Goal: Information Seeking & Learning: Learn about a topic

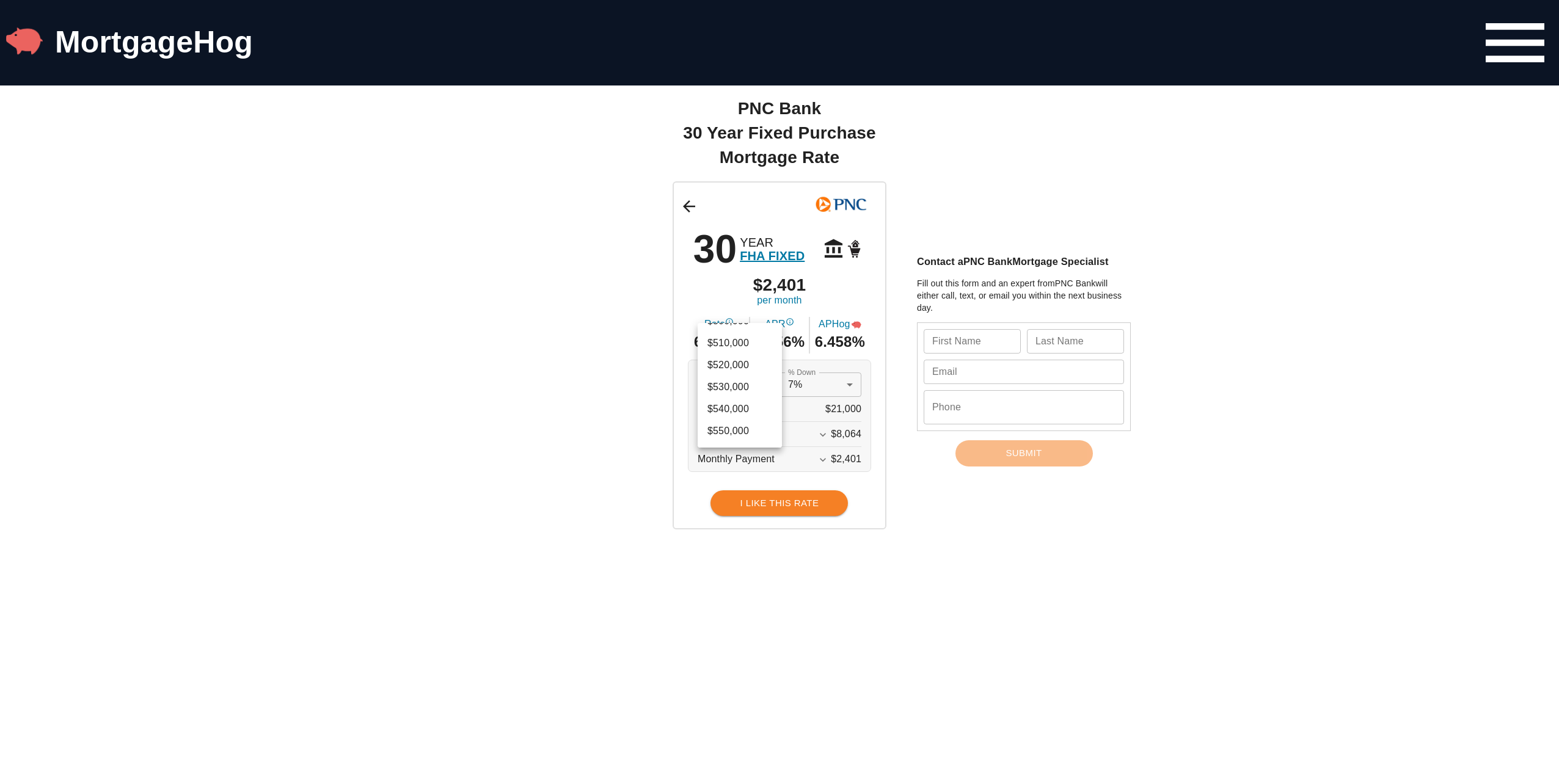
scroll to position [1717, 0]
click at [738, 342] on li "$500,000" at bounding box center [739, 336] width 84 height 22
type input "500000"
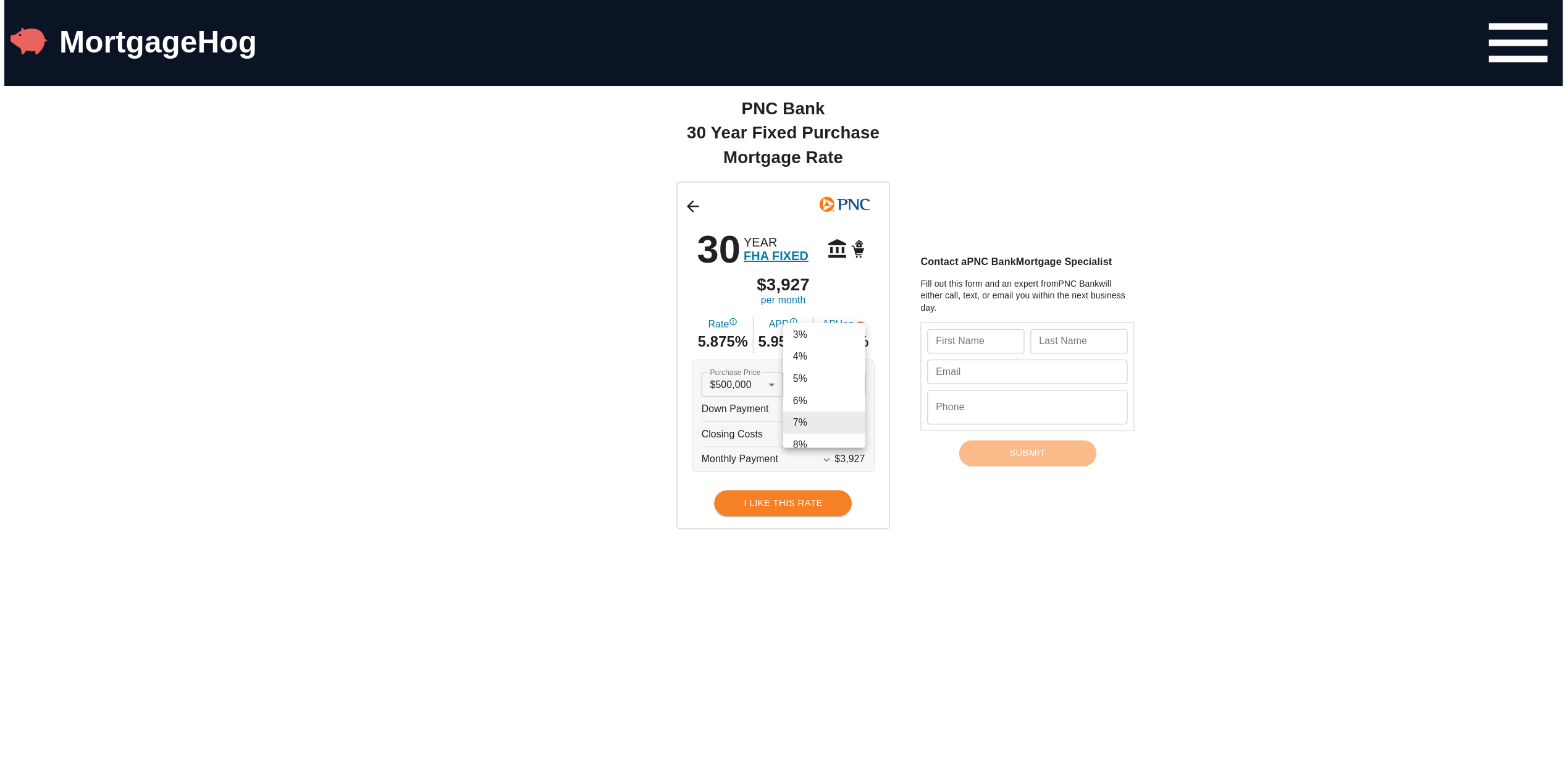
scroll to position [0, 0]
click at [821, 344] on li "1%" at bounding box center [829, 342] width 83 height 22
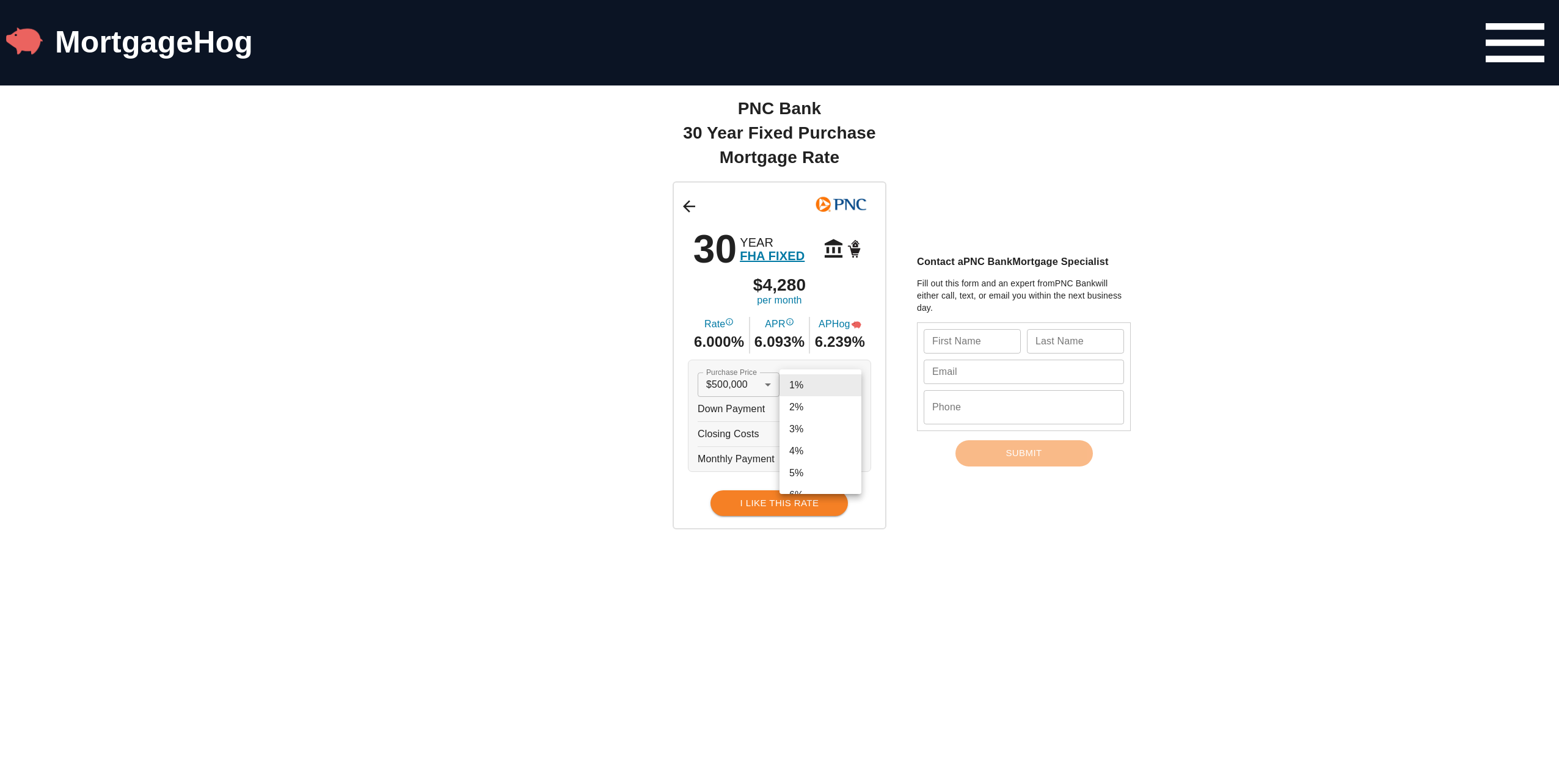
click at [963, 623] on div at bounding box center [779, 392] width 1559 height 784
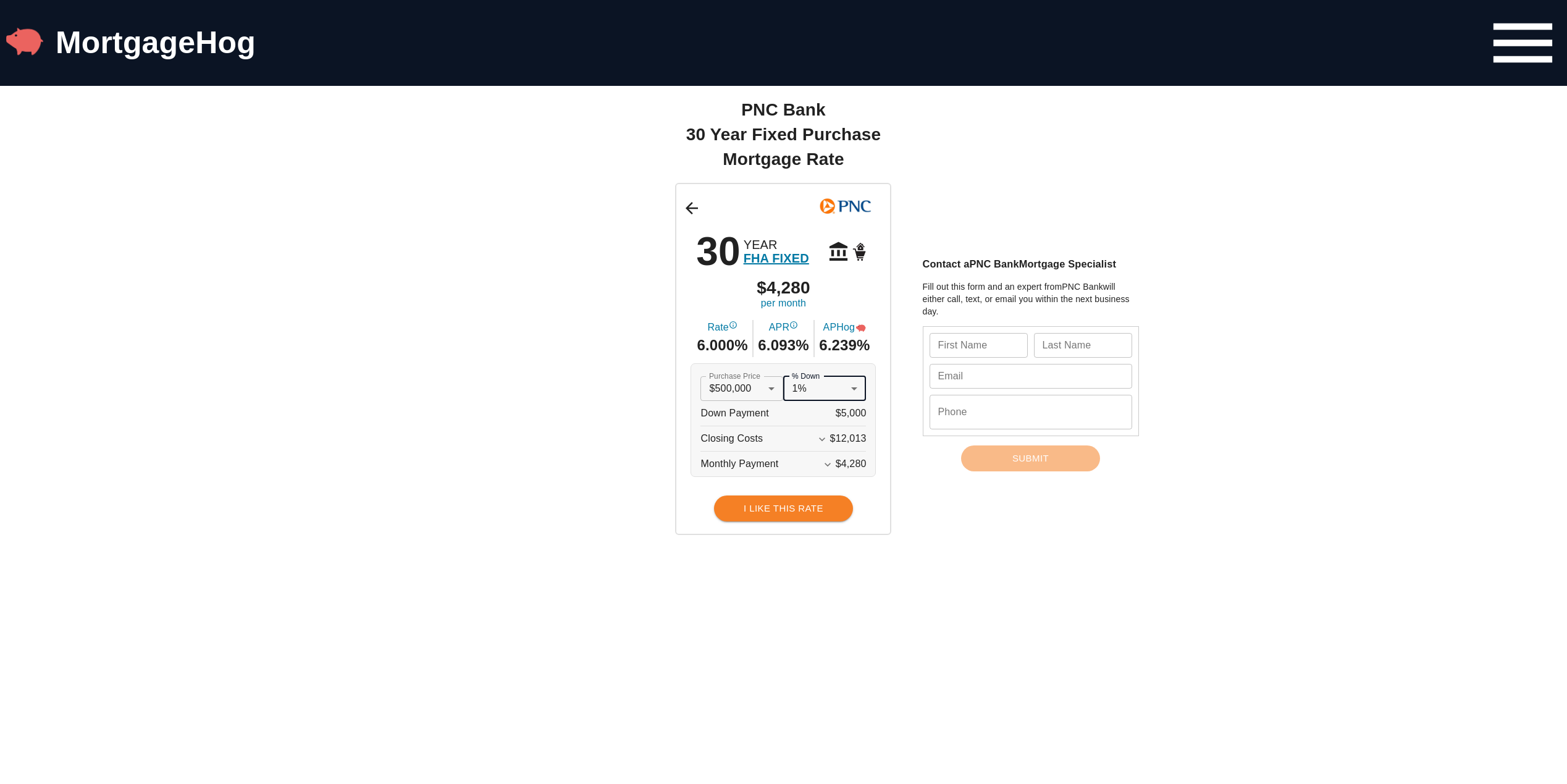
click at [834, 461] on icon "Expand More" at bounding box center [828, 464] width 12 height 12
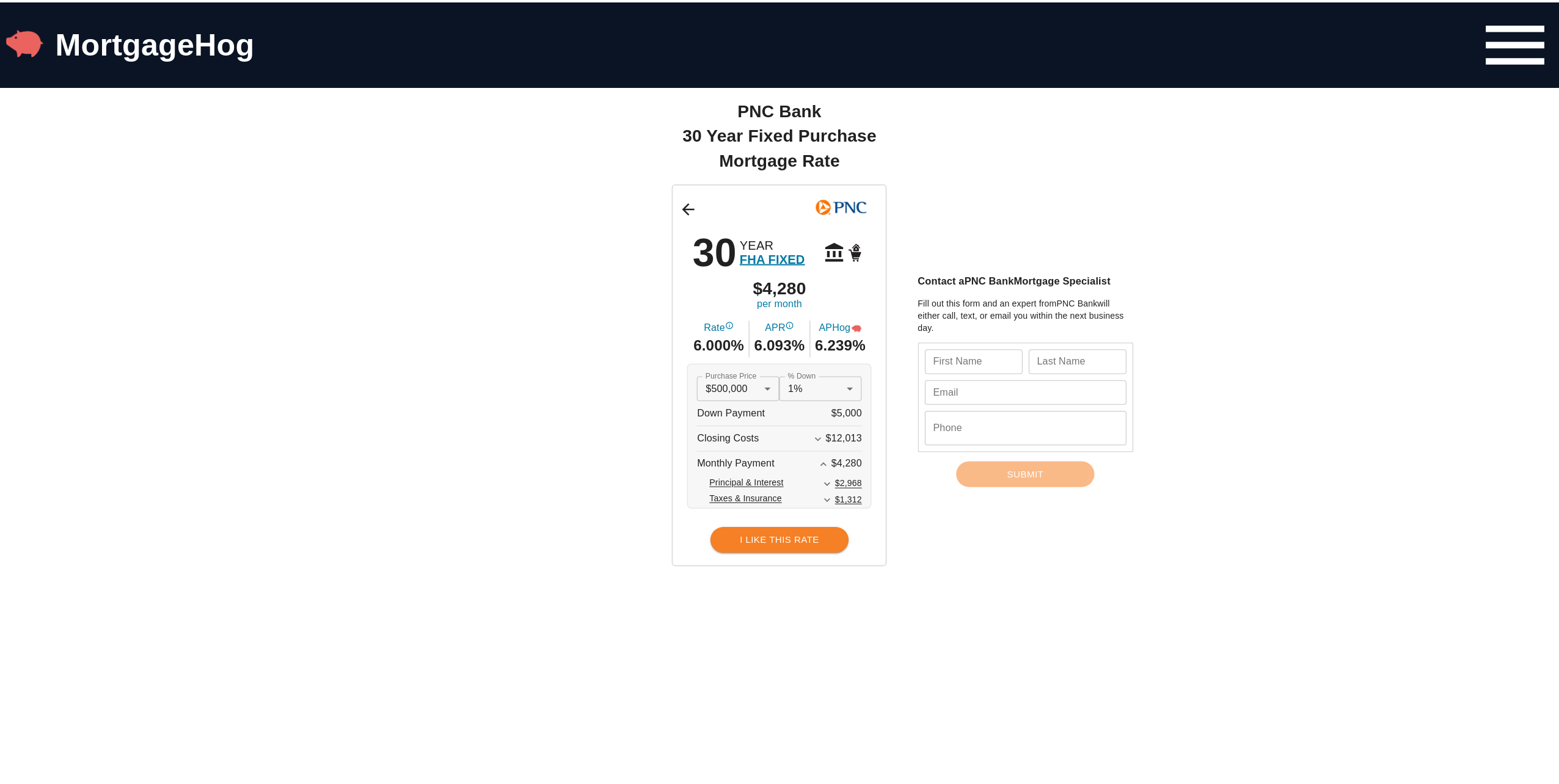
scroll to position [61, 0]
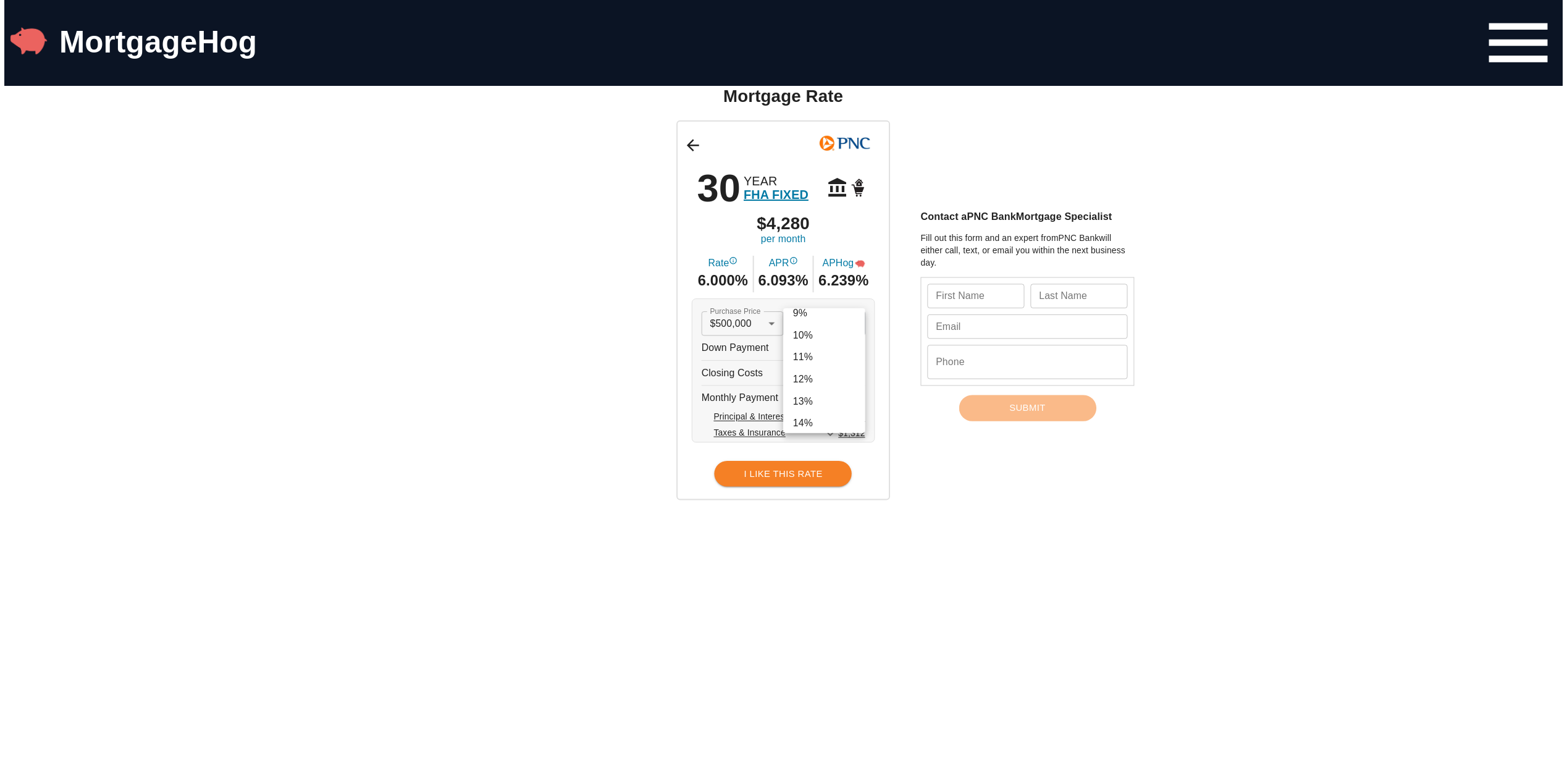
scroll to position [124, 0]
click at [826, 401] on li "10%" at bounding box center [829, 404] width 83 height 22
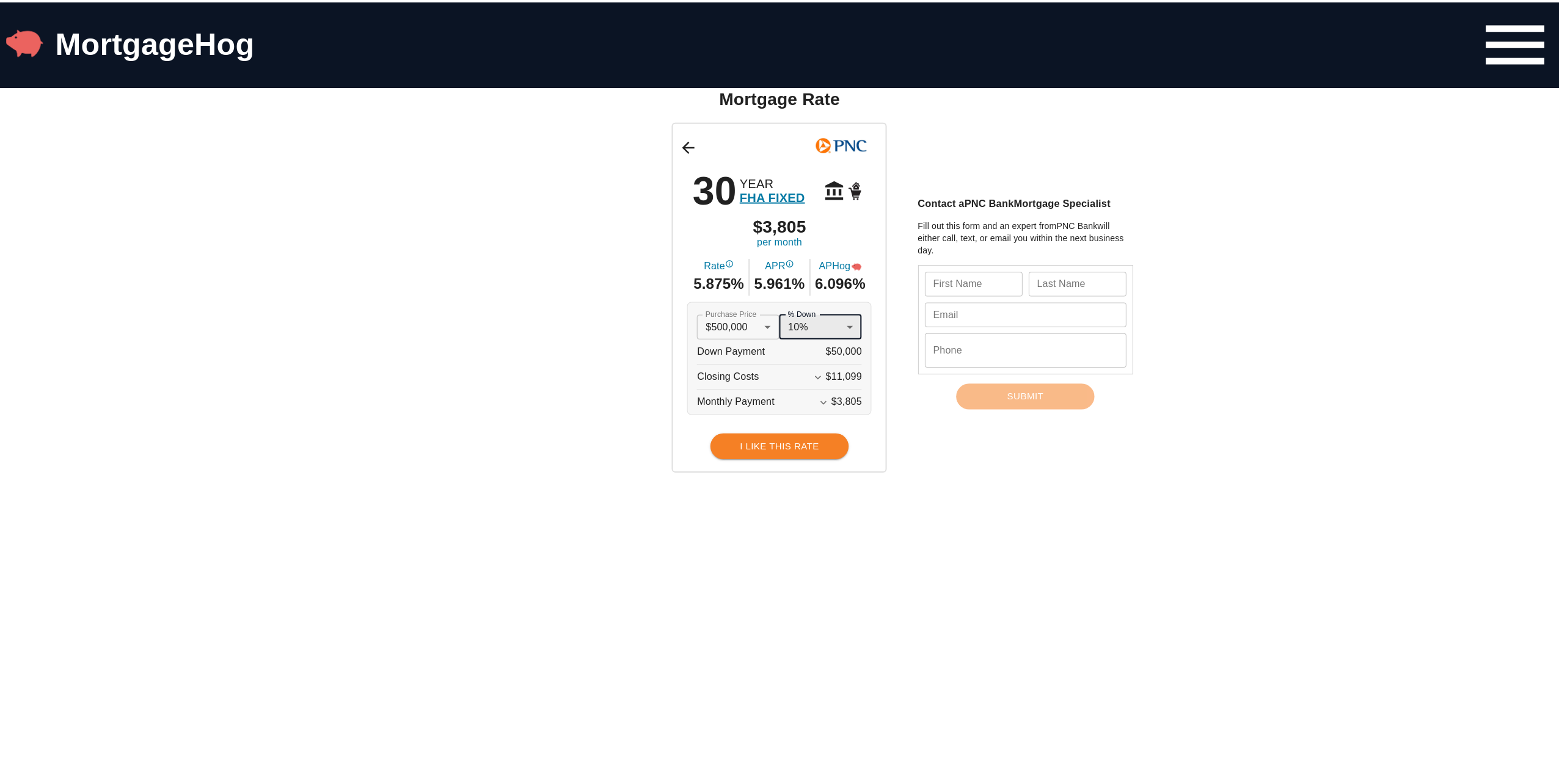
scroll to position [0, 0]
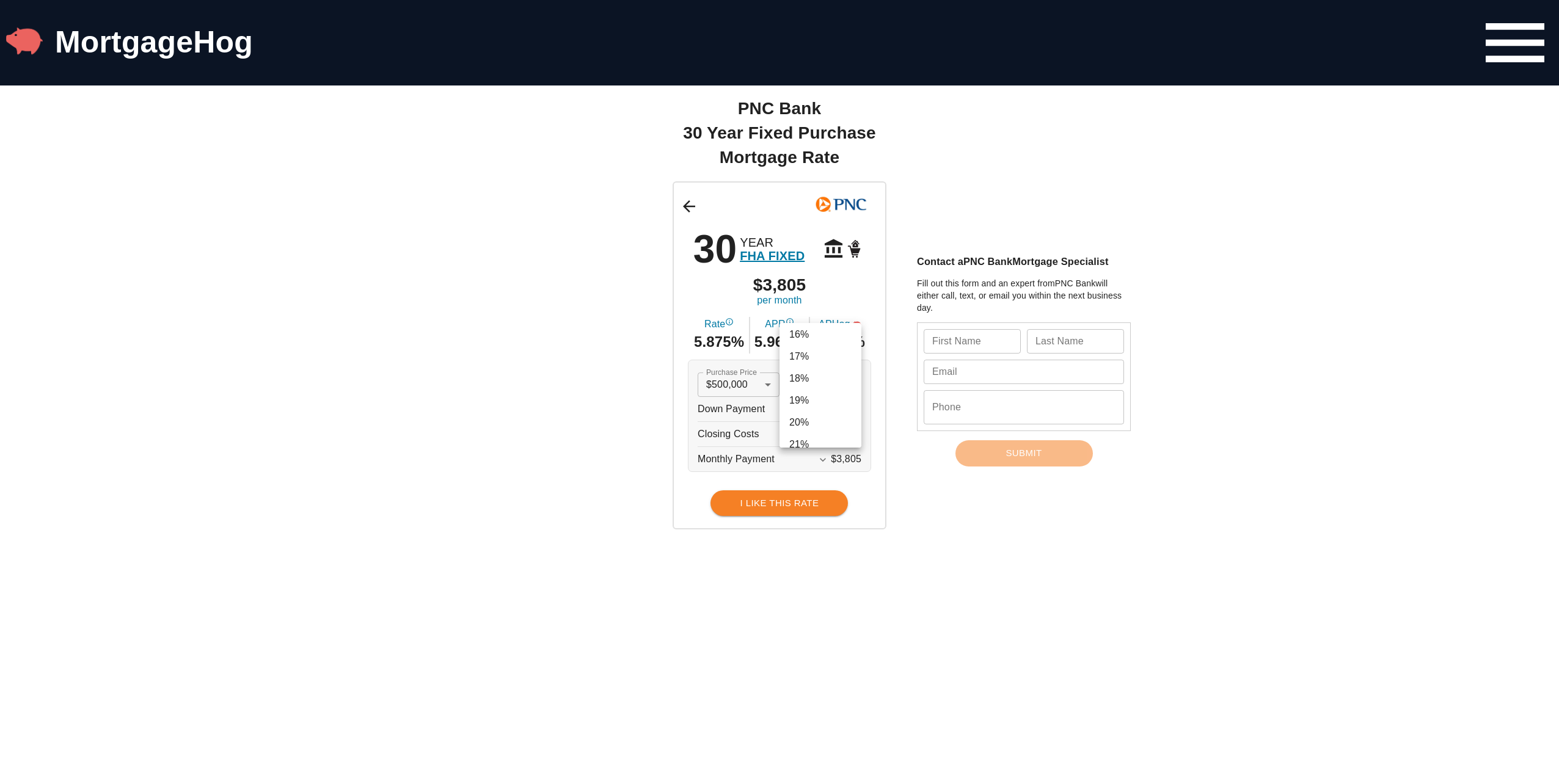
scroll to position [335, 0]
click at [822, 413] on li "20%" at bounding box center [820, 422] width 82 height 22
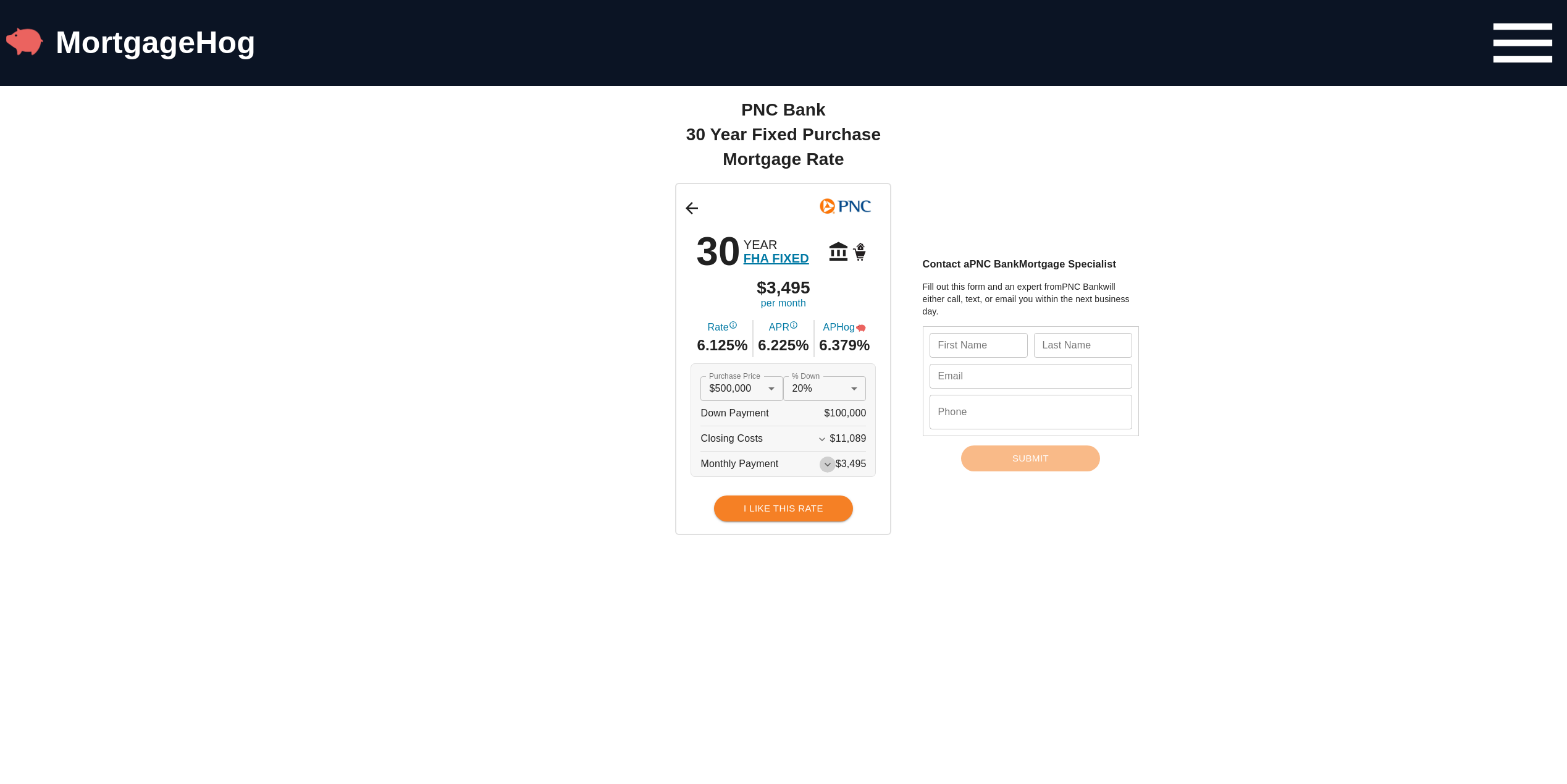
click at [826, 468] on icon "Expand More" at bounding box center [828, 464] width 12 height 12
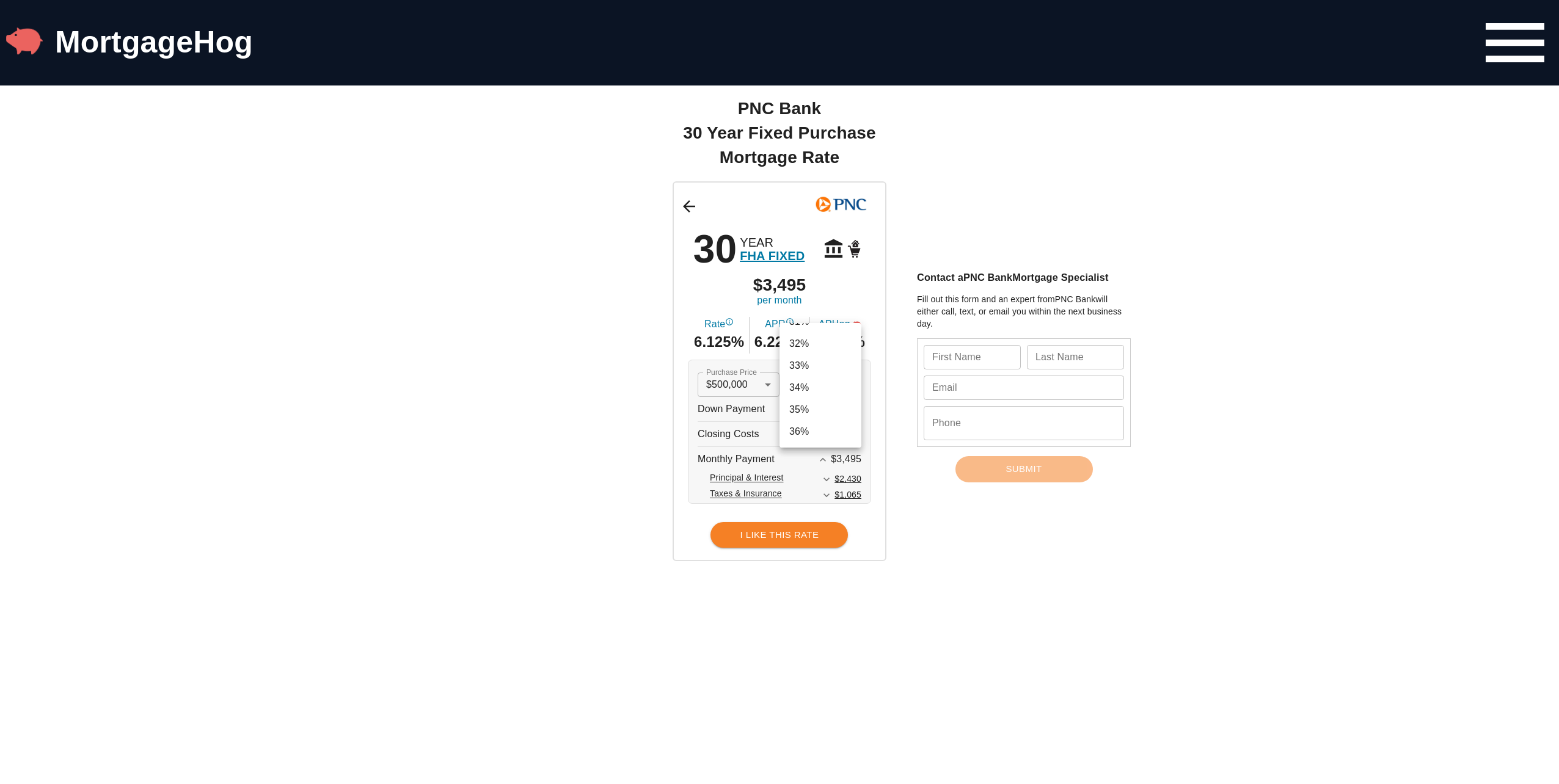
scroll to position [615, 0]
drag, startPoint x: 814, startPoint y: 367, endPoint x: 806, endPoint y: 374, distance: 10.6
click at [806, 374] on ul "1% 2% 3% 4% 5% 6% 7% 8% 9% 10% 11% 12% 13% 14% 15% 16% 17% 18% 19% 20% 21% 22% …" at bounding box center [825, 701] width 91 height 1988
click at [808, 367] on li "30%" at bounding box center [820, 360] width 82 height 22
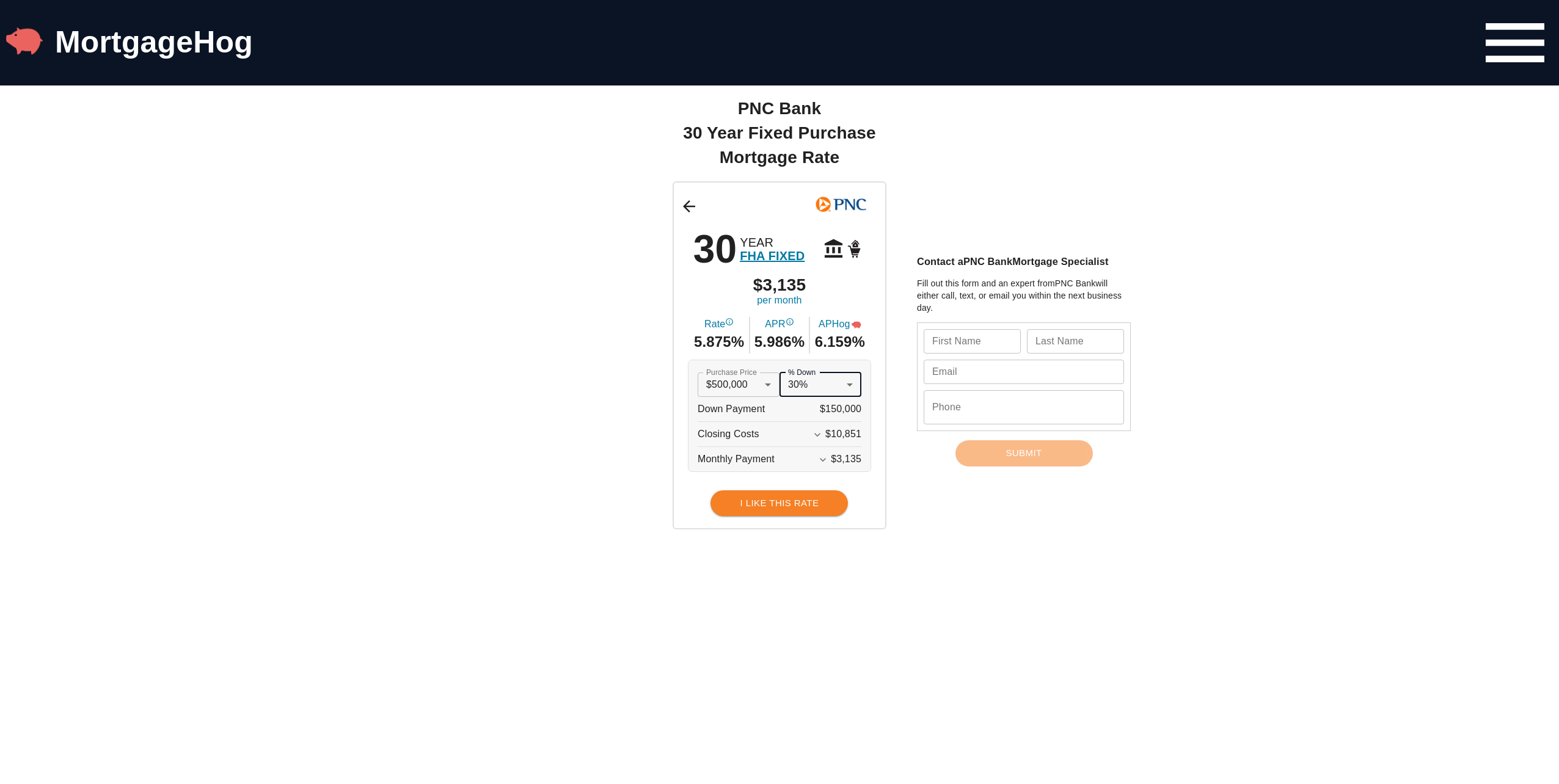
click at [795, 431] on li "40%" at bounding box center [820, 422] width 82 height 22
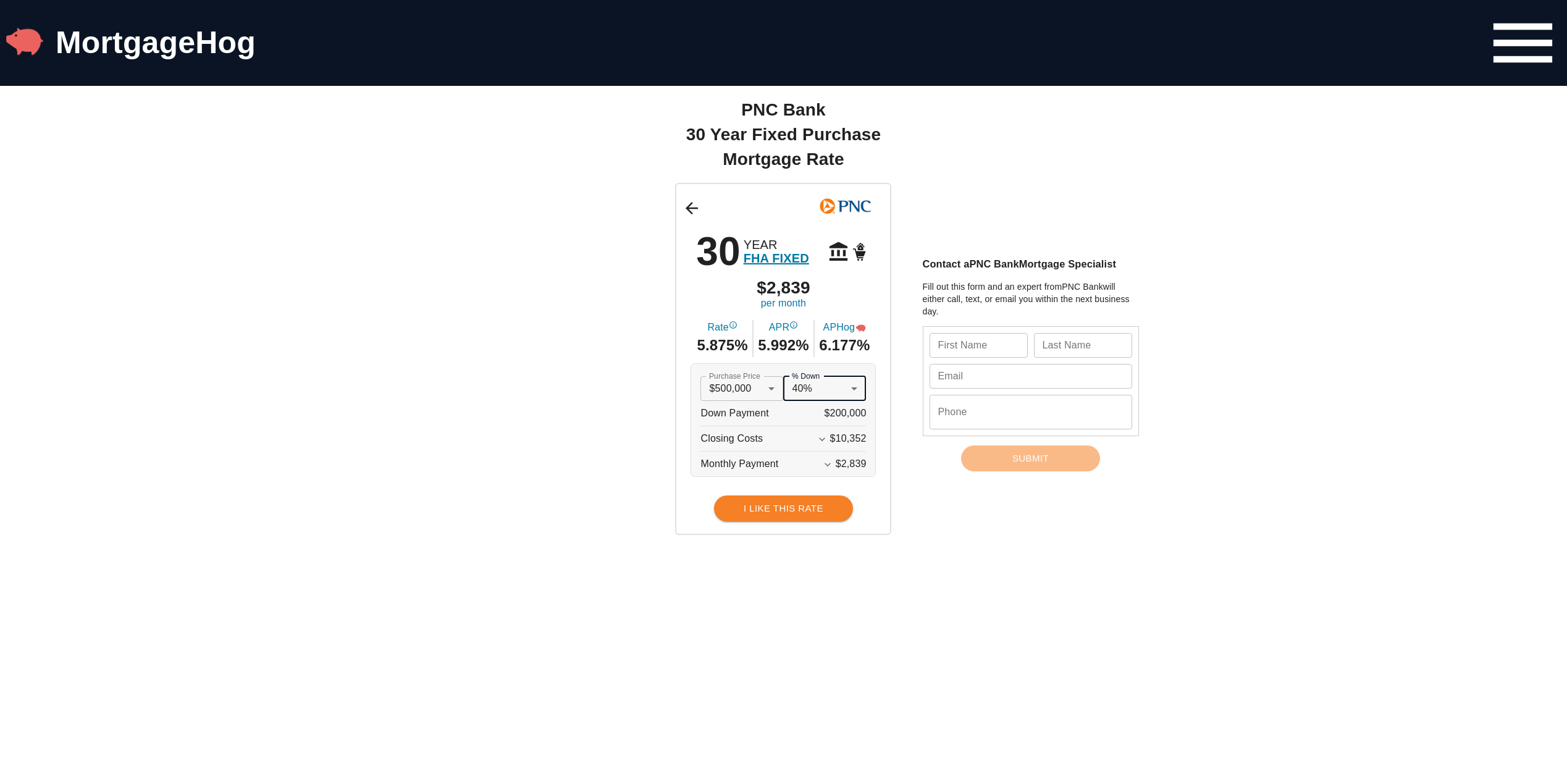
click at [852, 402] on span "$200,000" at bounding box center [845, 413] width 42 height 25
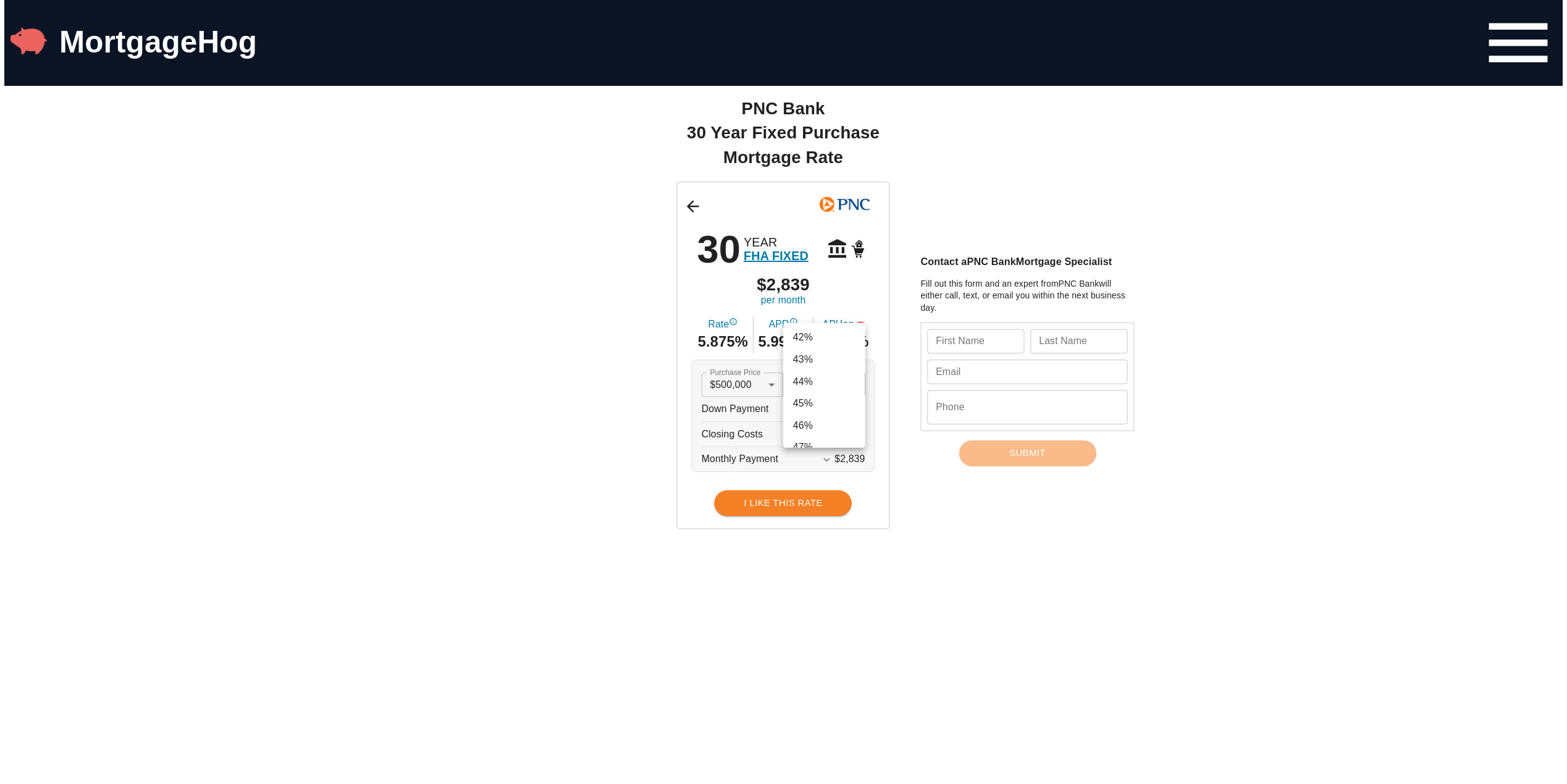
scroll to position [1067, 0]
click at [823, 372] on li "50%" at bounding box center [829, 364] width 83 height 22
type input "0.5"
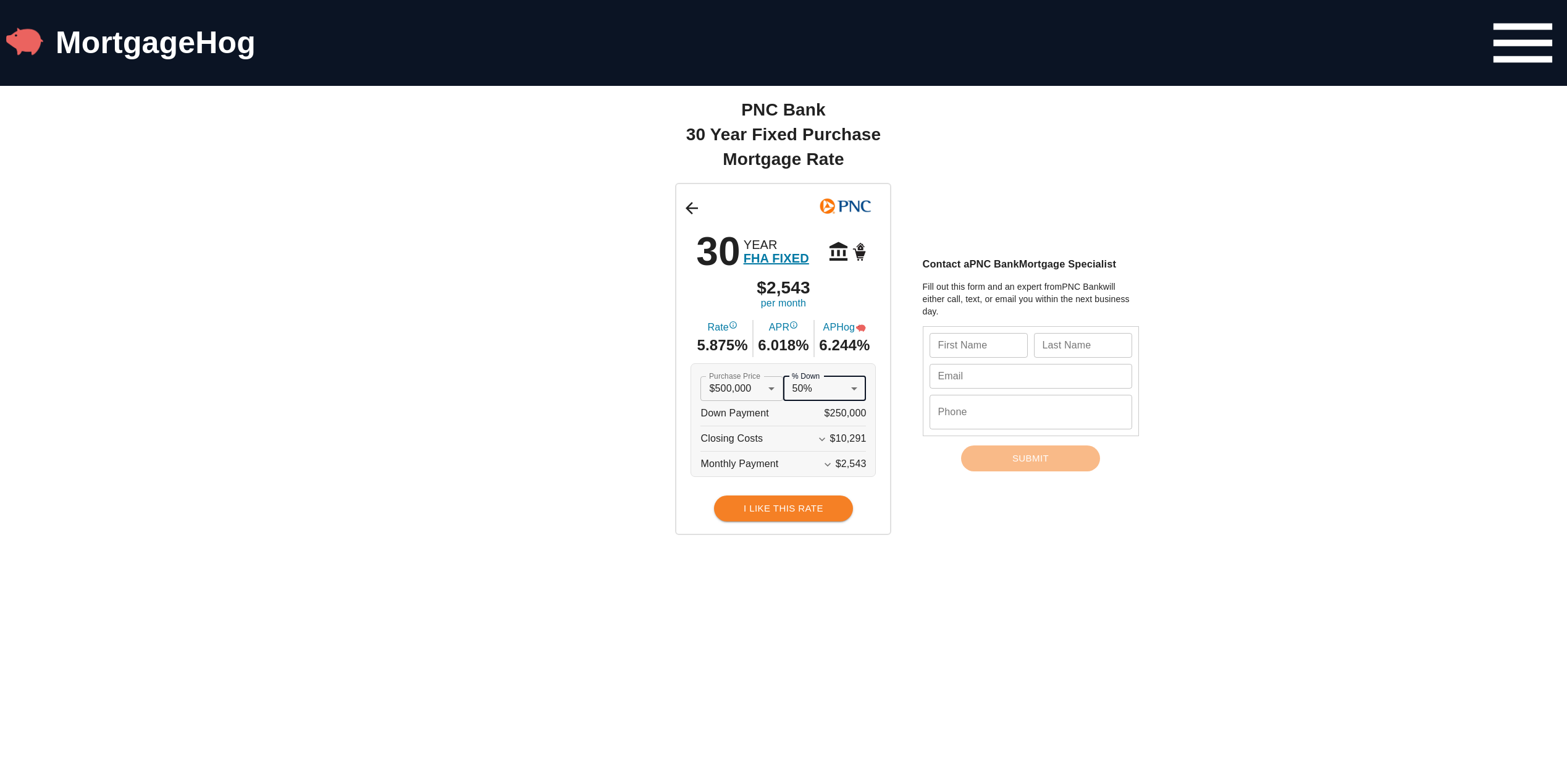
click at [900, 513] on div "30 YEAR FHA FIXED $2,543 per month Rate 5.875% APR 6.018% APHog 6.244% Purchase…" at bounding box center [784, 359] width 742 height 352
click at [737, 348] on span "5.875%" at bounding box center [722, 346] width 51 height 21
click at [832, 462] on icon "Expand More" at bounding box center [828, 464] width 12 height 12
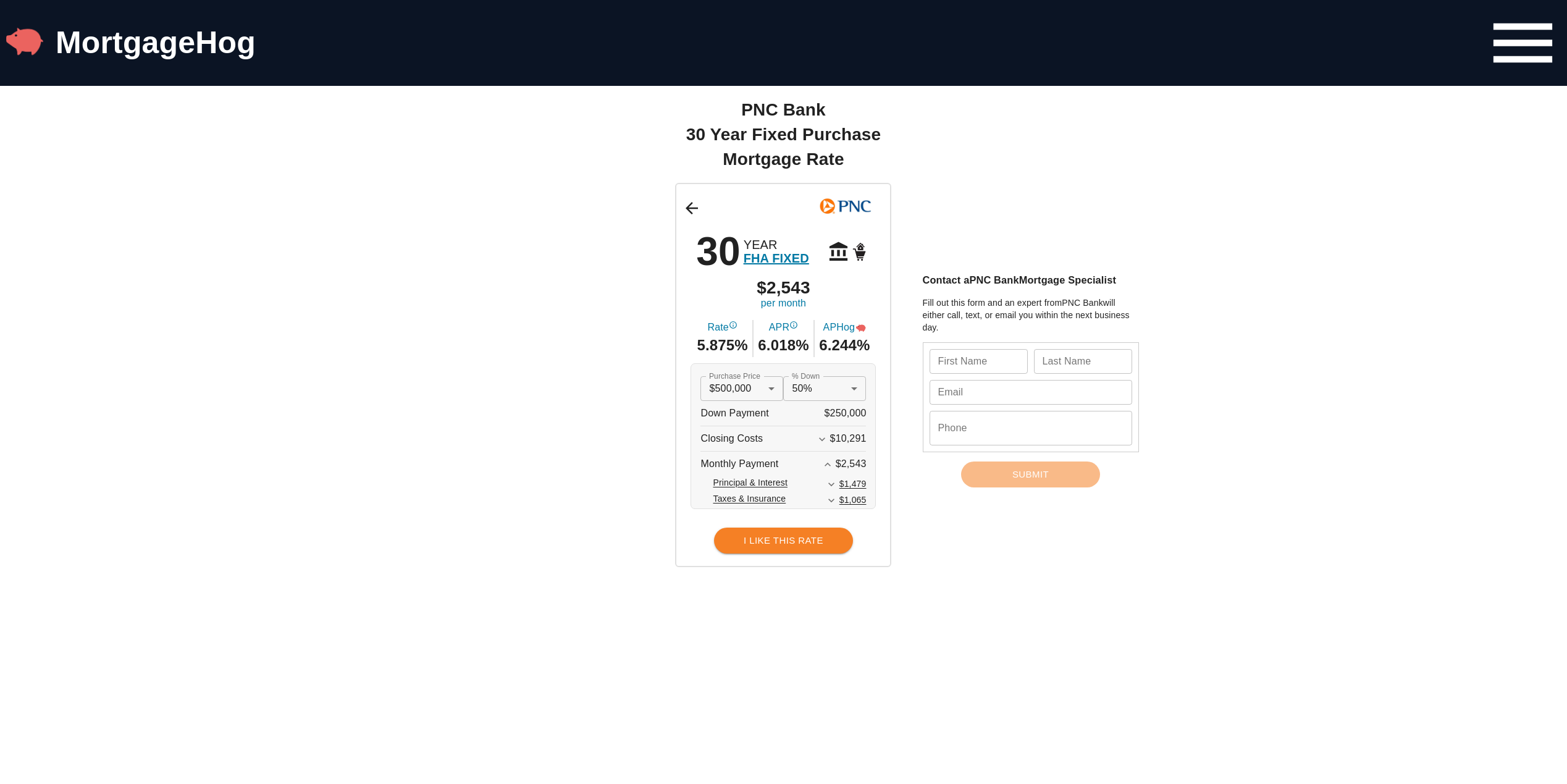
click at [838, 499] on icon "Expand More" at bounding box center [832, 500] width 12 height 12
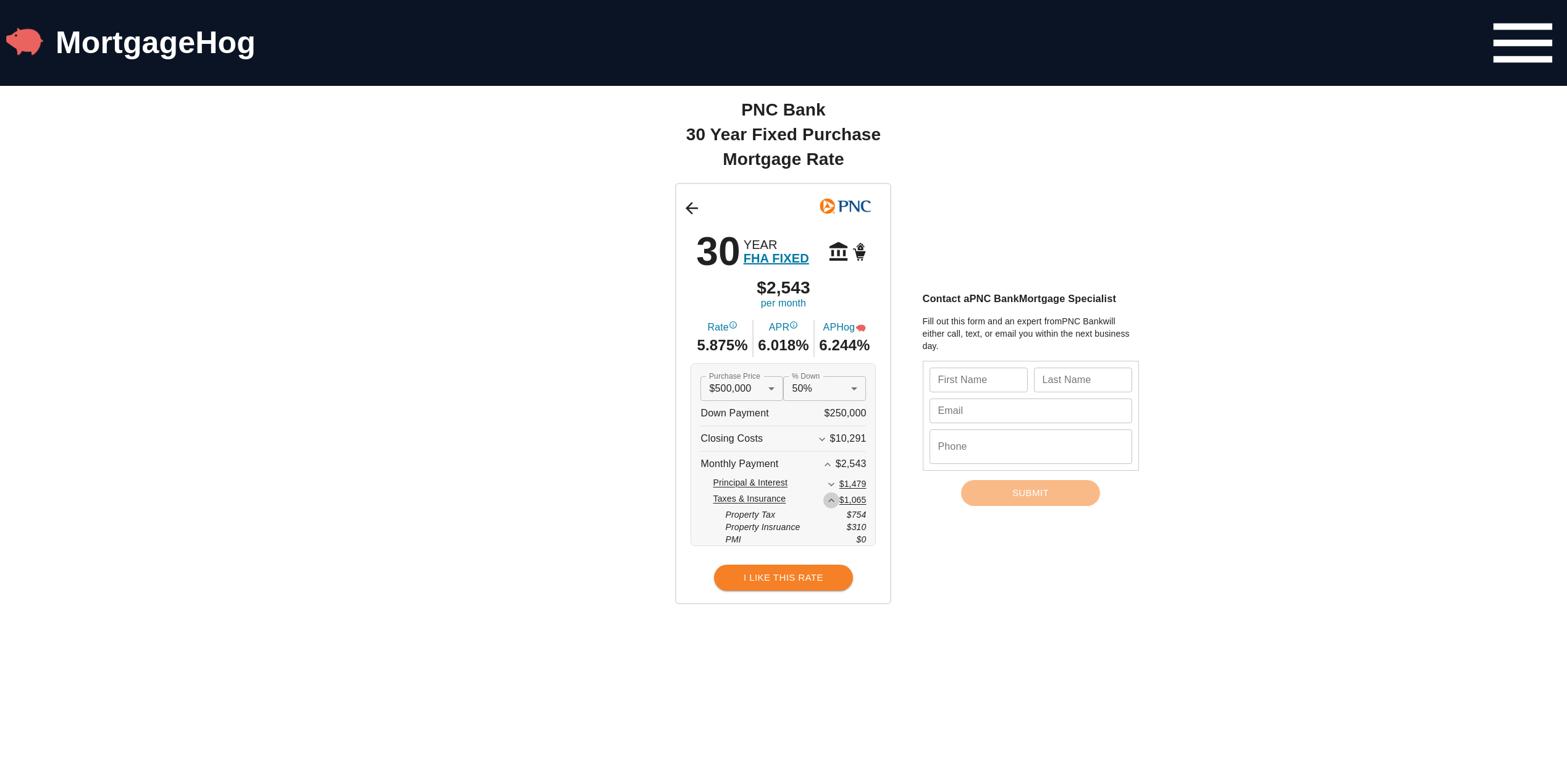
click at [832, 501] on icon "Expand Less" at bounding box center [832, 500] width 12 height 12
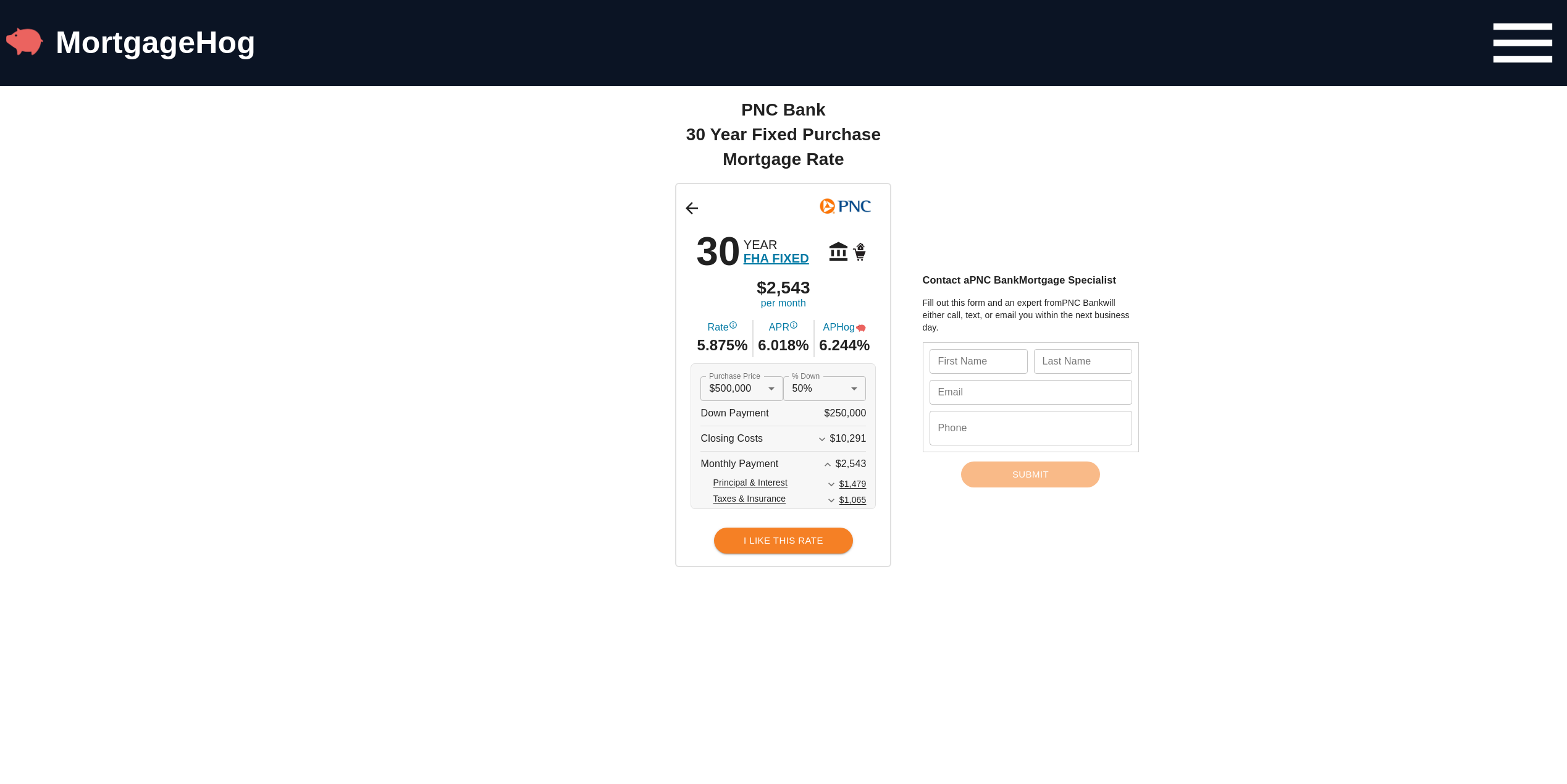
click at [831, 442] on button "Expand More" at bounding box center [823, 439] width 16 height 16
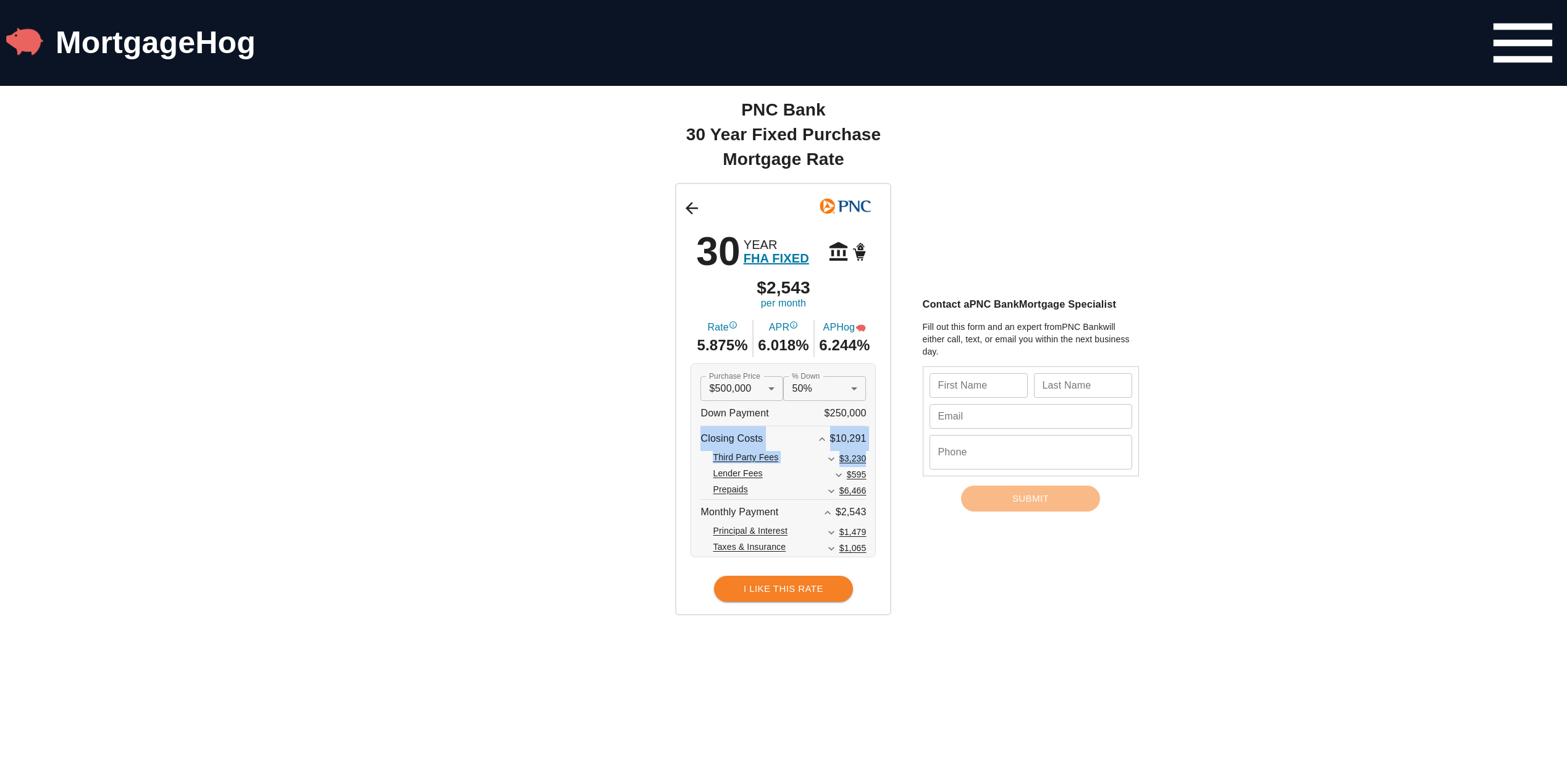
drag, startPoint x: 697, startPoint y: 440, endPoint x: 865, endPoint y: 459, distance: 169.1
click at [867, 459] on div "Purchase Price $500,000 500000 Purchase Price % Down 50% 0.5 % Down Down Paymen…" at bounding box center [784, 460] width 185 height 194
drag, startPoint x: 865, startPoint y: 459, endPoint x: 822, endPoint y: 446, distance: 44.9
click at [822, 446] on button "Expand Less" at bounding box center [823, 439] width 16 height 16
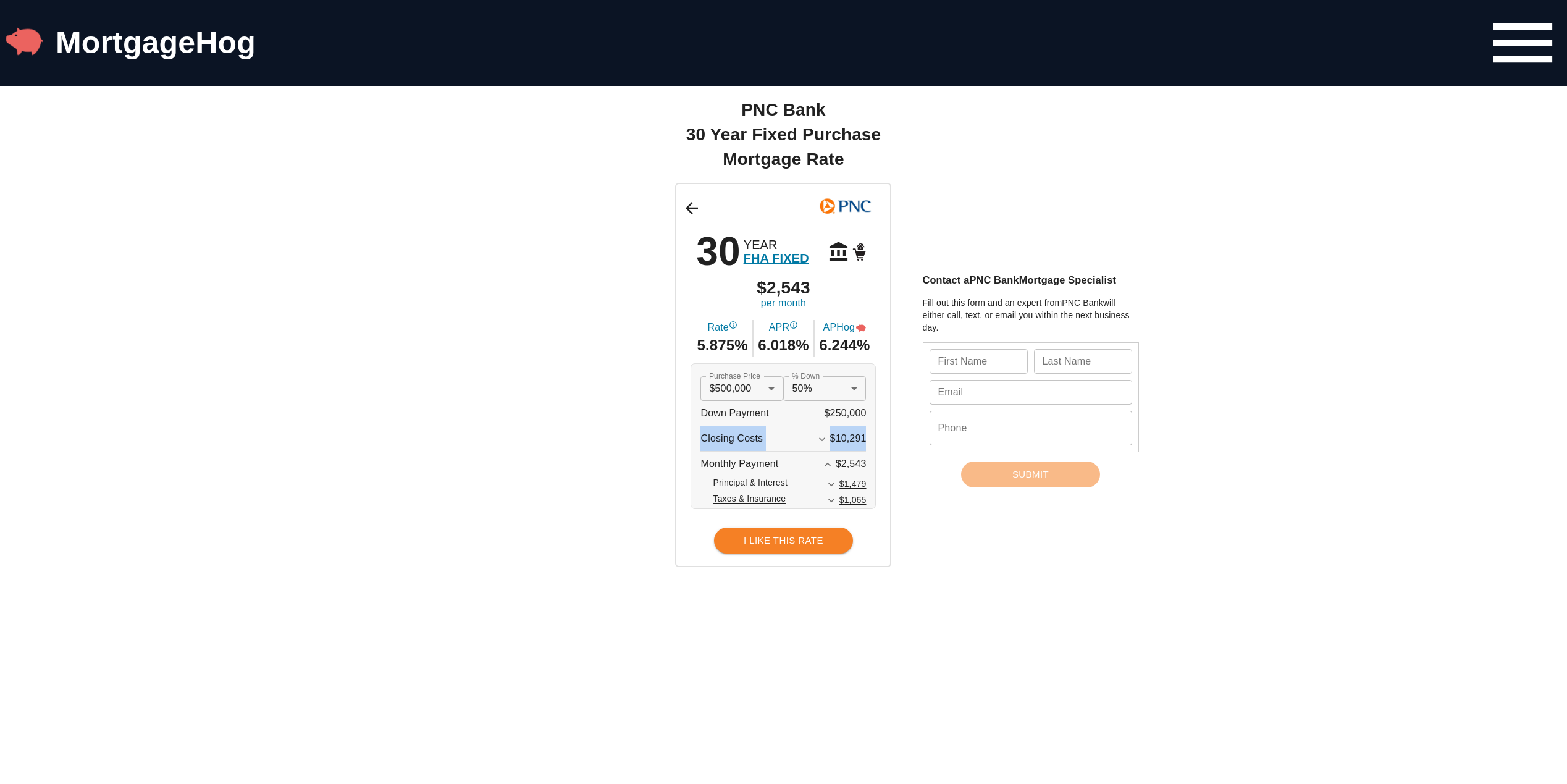
click at [856, 436] on span "$10,291" at bounding box center [848, 438] width 36 height 11
click at [821, 437] on icon "Expand More" at bounding box center [823, 439] width 12 height 12
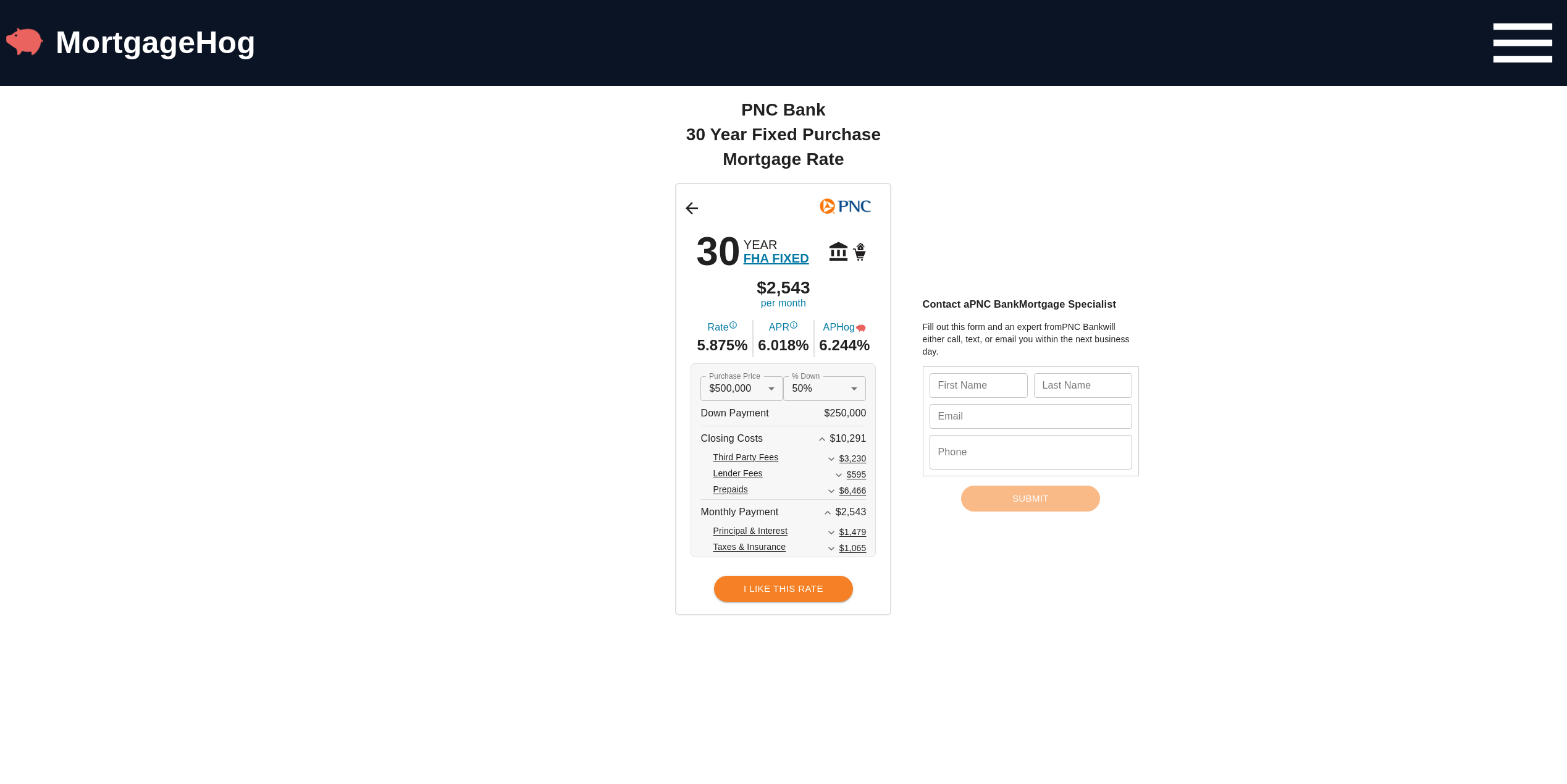
click at [845, 471] on icon "Expand More" at bounding box center [839, 475] width 12 height 12
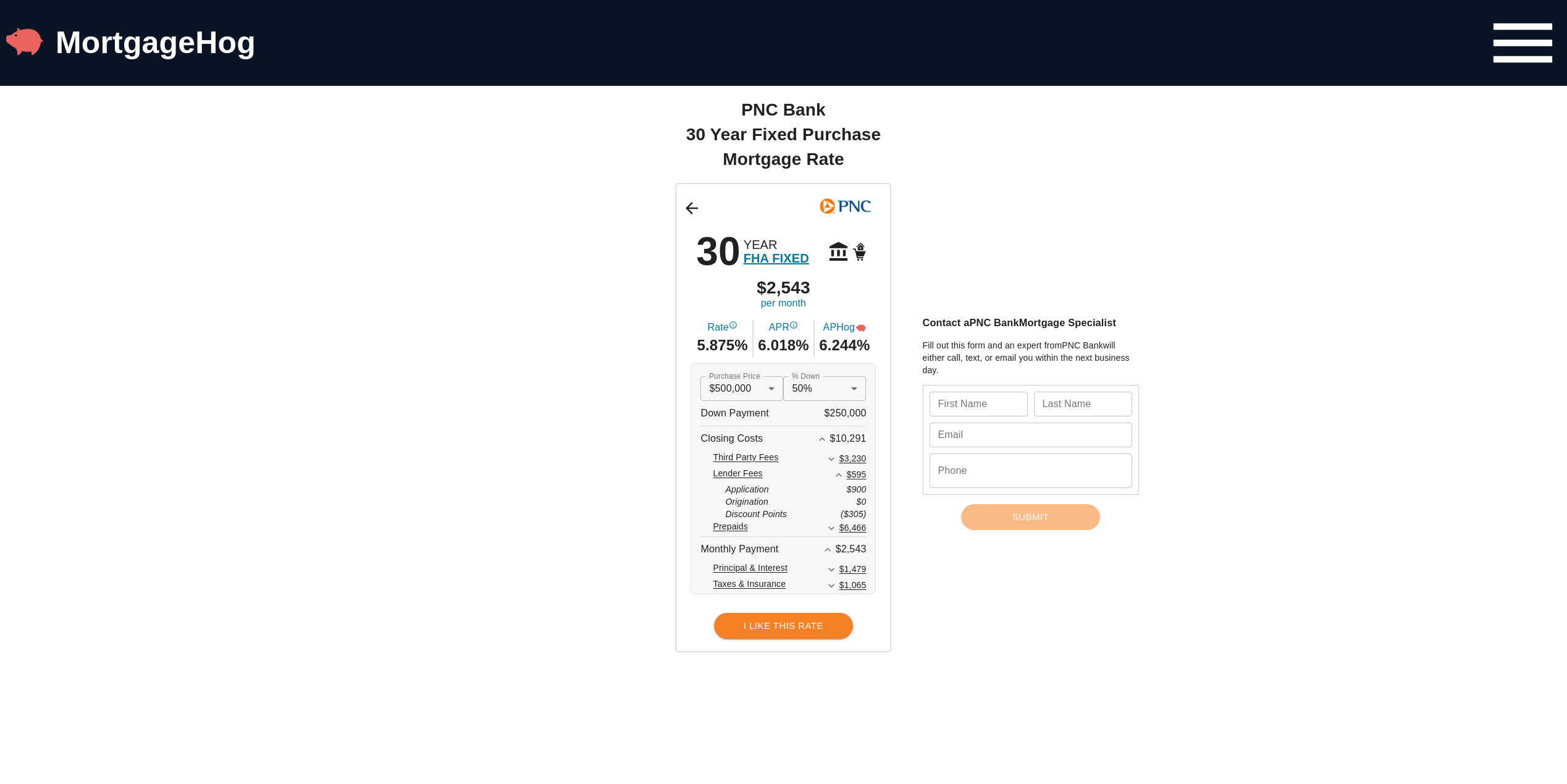
click at [829, 528] on button "Expand More" at bounding box center [832, 528] width 16 height 16
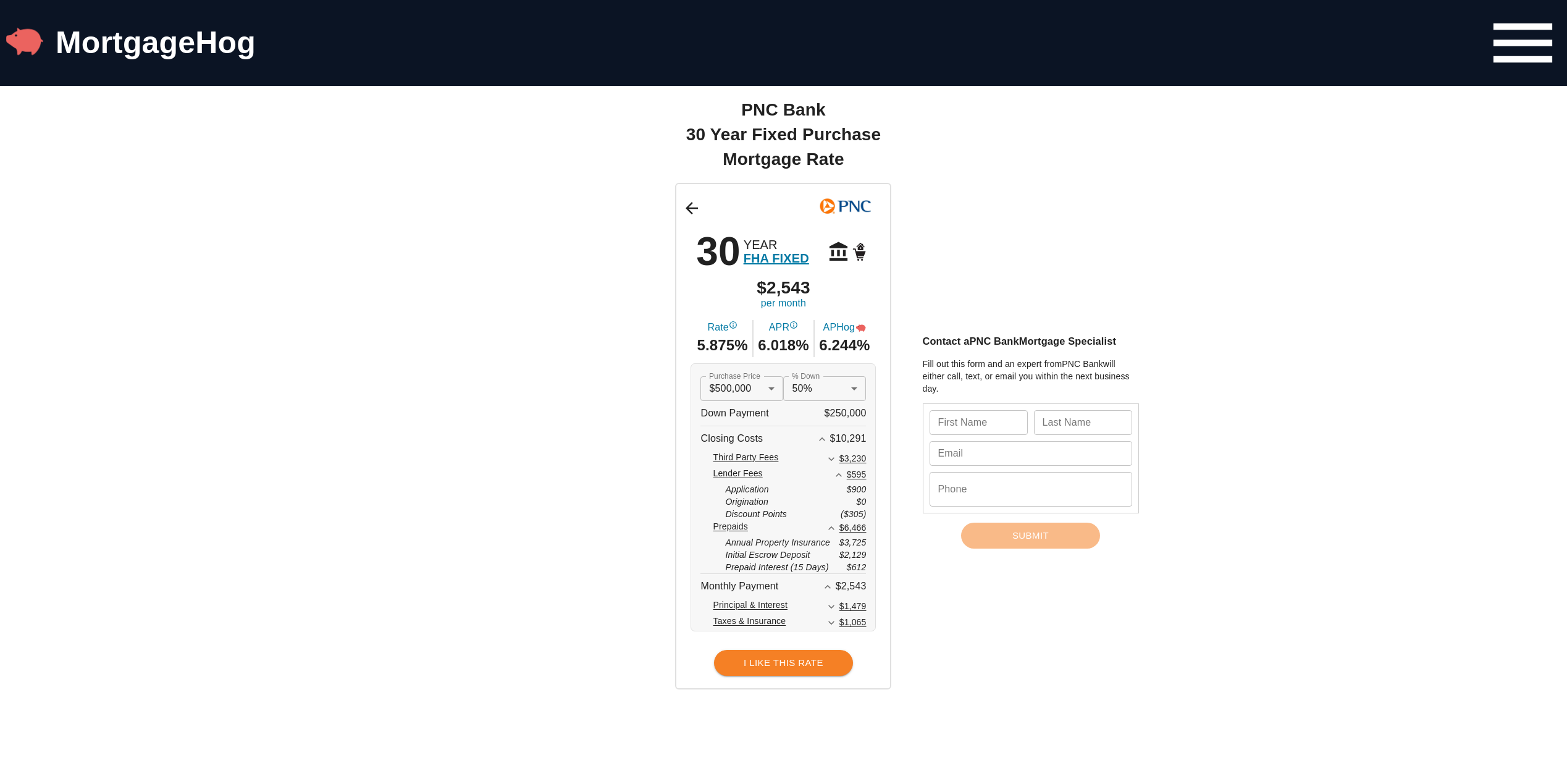
click at [834, 460] on icon "Expand More" at bounding box center [832, 459] width 6 height 4
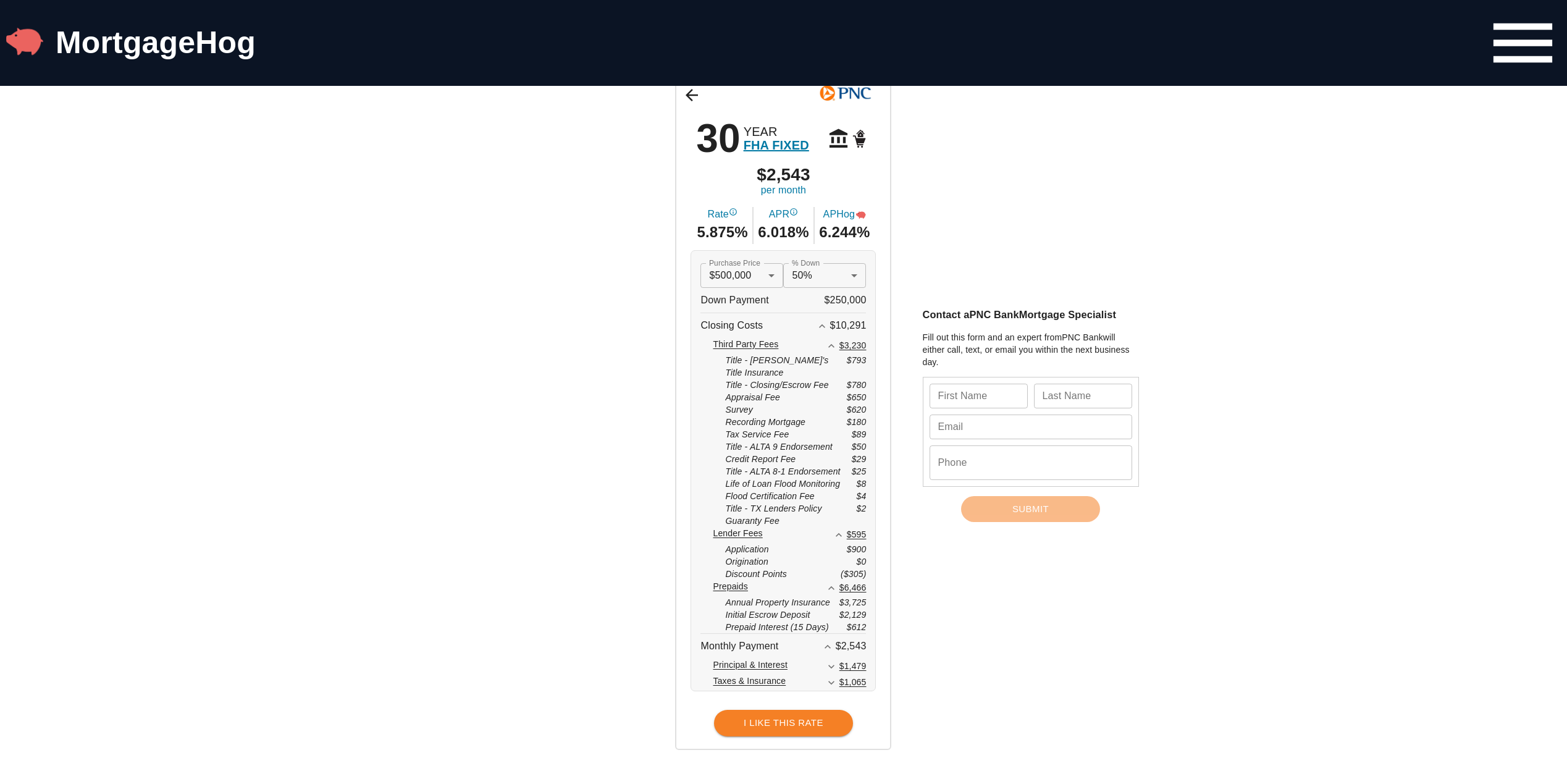
scroll to position [0, 0]
